Goal: Check status: Check status

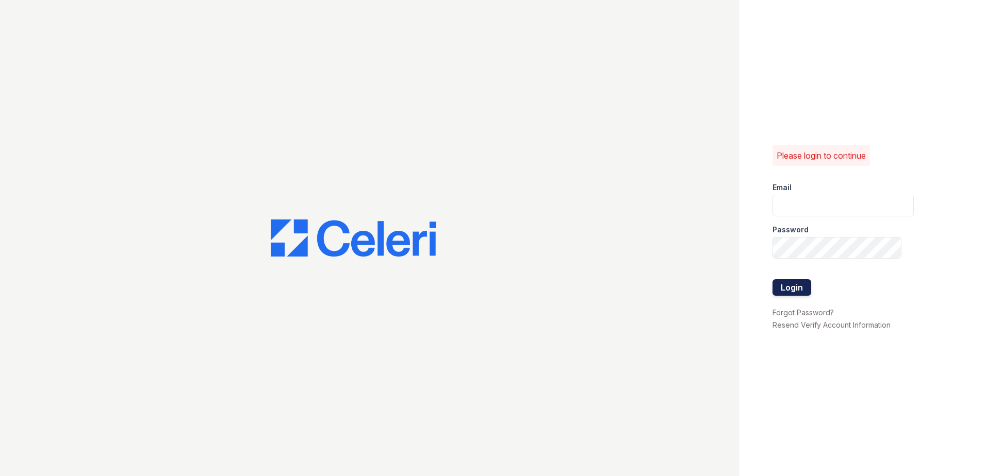
type input "[EMAIL_ADDRESS][DOMAIN_NAME]"
click at [781, 284] on button "Login" at bounding box center [791, 287] width 39 height 16
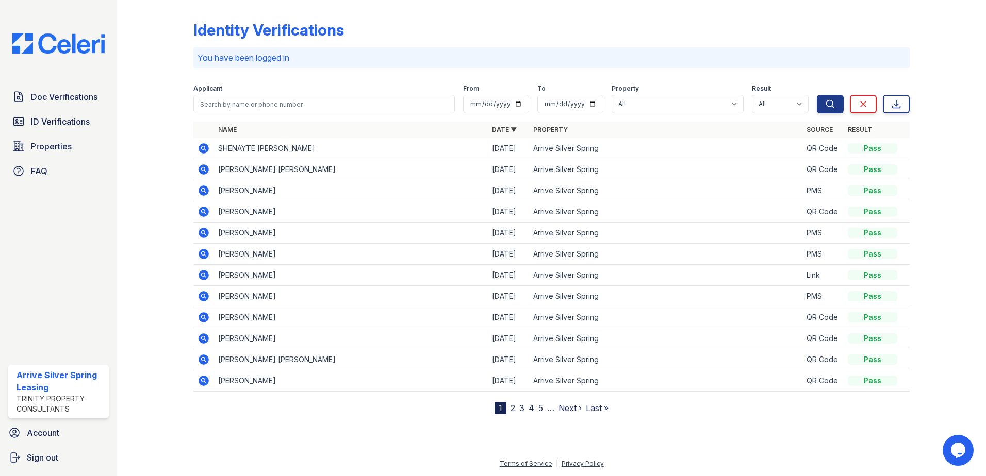
drag, startPoint x: 321, startPoint y: 147, endPoint x: 219, endPoint y: 152, distance: 101.7
click at [219, 152] on td "SHENAYTE [PERSON_NAME]" at bounding box center [351, 148] width 274 height 21
copy td "SHENAYTE [PERSON_NAME]"
click at [322, 157] on td "SHENAYTE [PERSON_NAME]" at bounding box center [351, 148] width 274 height 21
drag, startPoint x: 324, startPoint y: 145, endPoint x: 293, endPoint y: 152, distance: 31.0
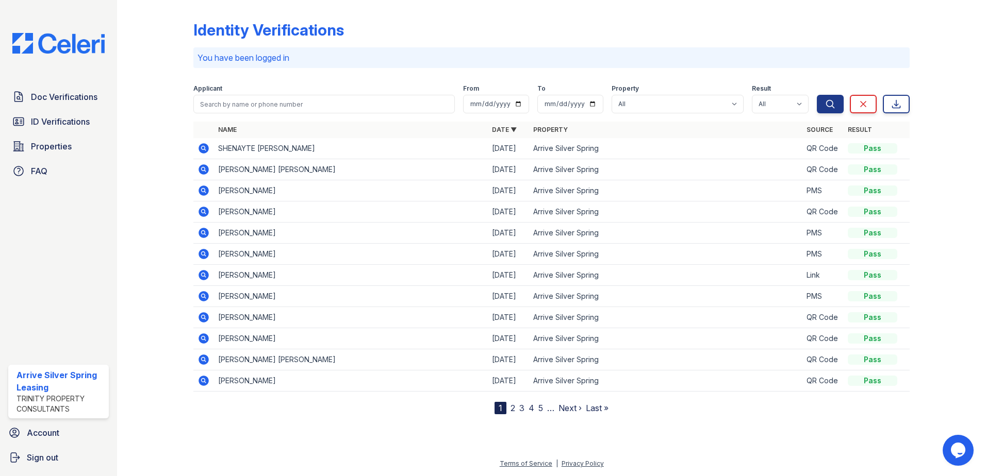
click at [293, 152] on td "SHENAYTE [PERSON_NAME]" at bounding box center [351, 148] width 274 height 21
copy td "YIMENU"
click at [73, 97] on span "Doc Verifications" at bounding box center [64, 97] width 67 height 12
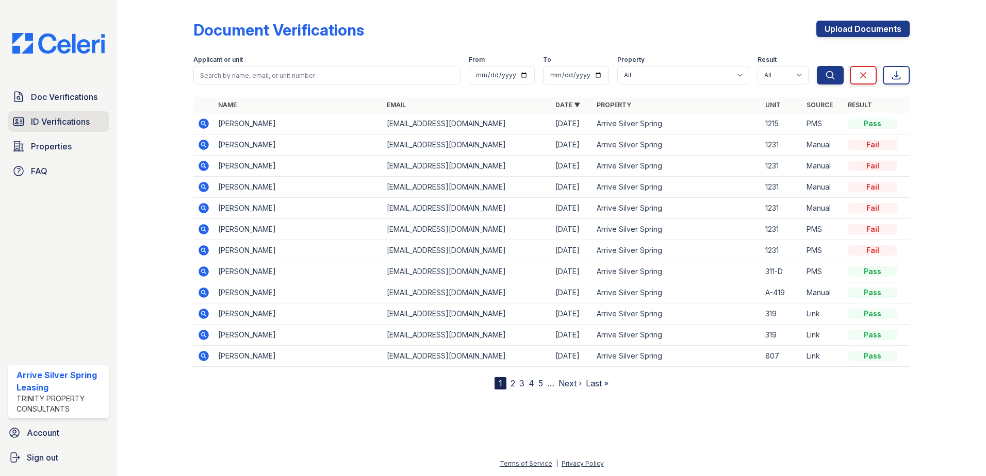
click at [70, 119] on span "ID Verifications" at bounding box center [60, 121] width 59 height 12
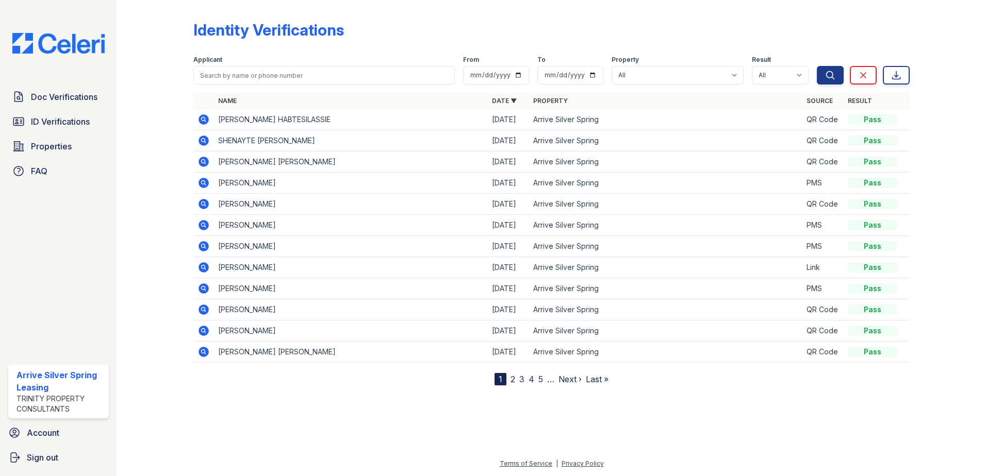
click at [70, 118] on span "ID Verifications" at bounding box center [60, 121] width 59 height 12
